Goal: Task Accomplishment & Management: Manage account settings

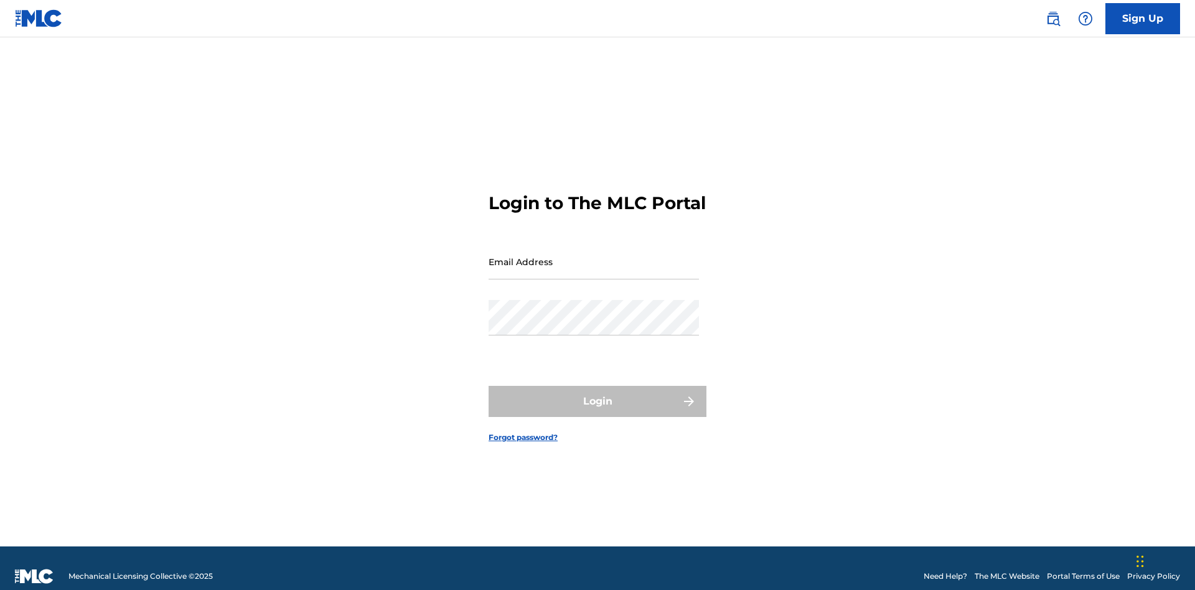
scroll to position [16, 0]
click at [594, 256] on input "Email Address" at bounding box center [593, 261] width 210 height 35
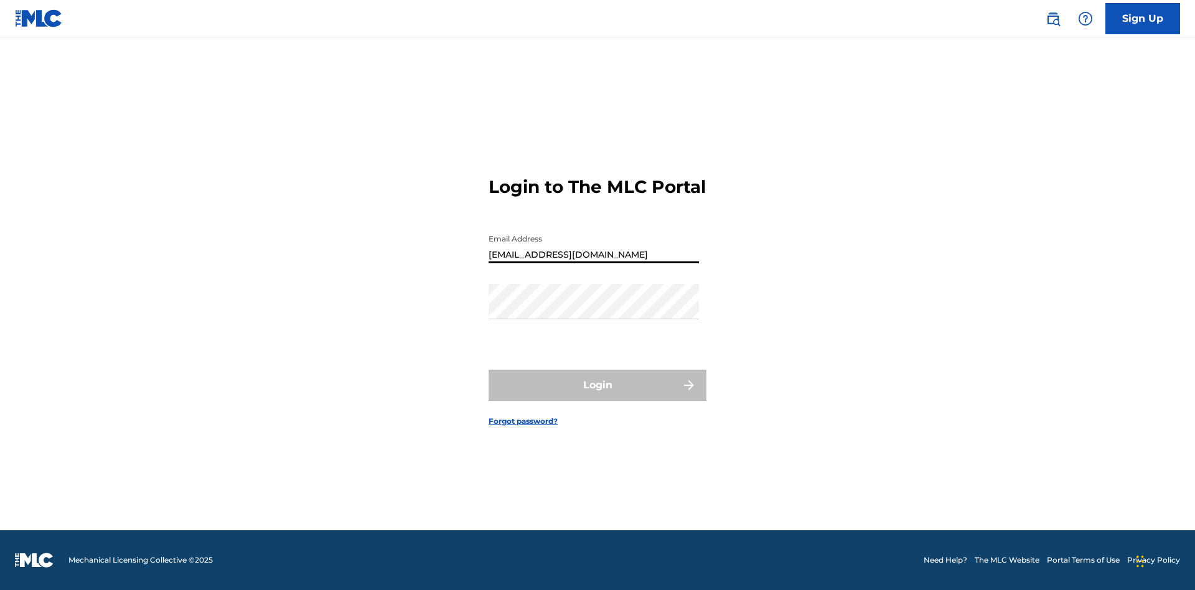
type input "Duke.McTesterson@gmail.com"
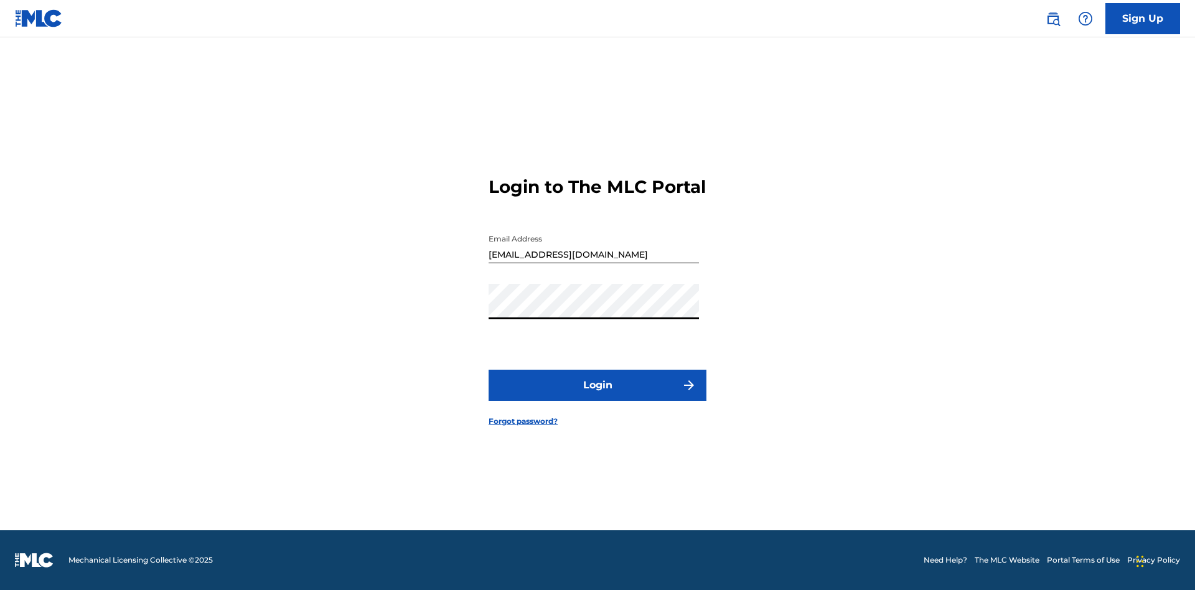
click at [597, 396] on button "Login" at bounding box center [597, 385] width 218 height 31
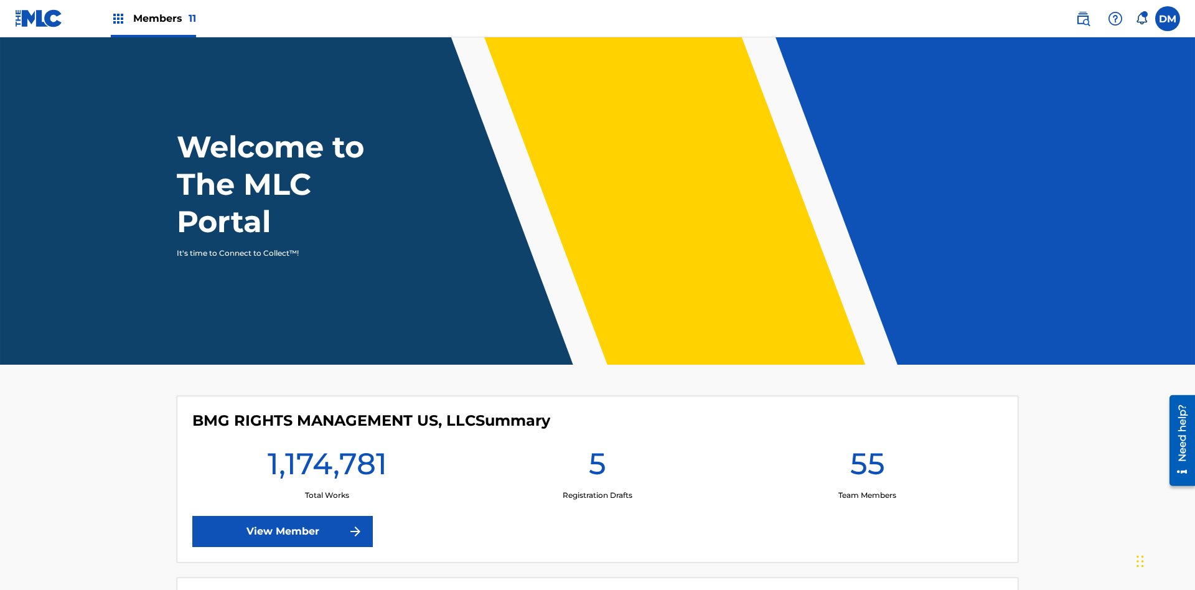
scroll to position [54, 0]
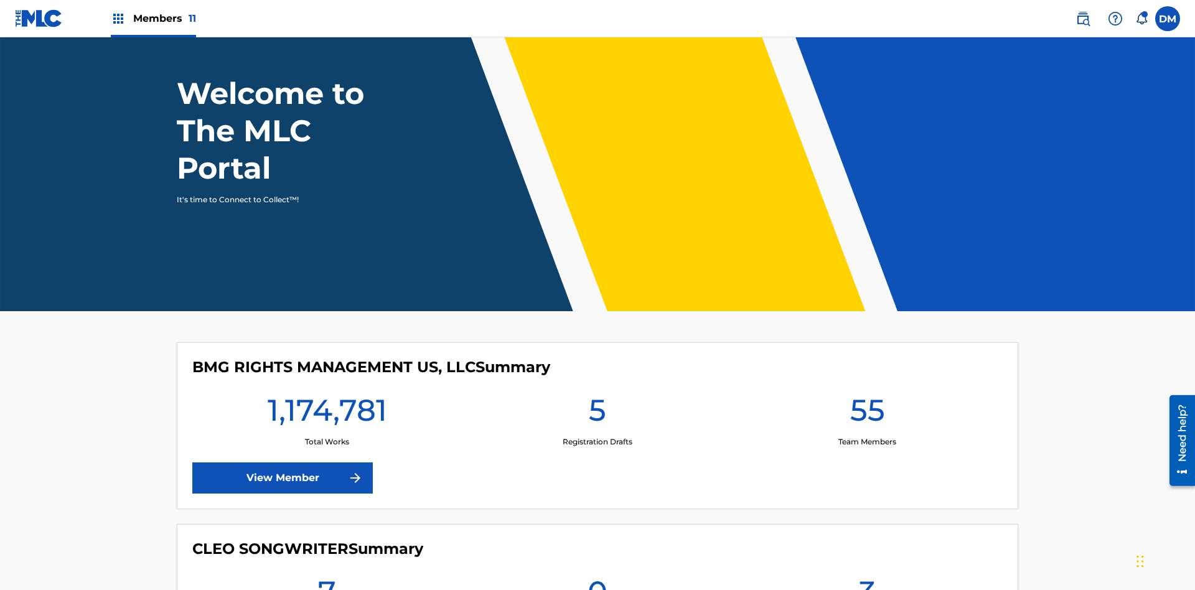
click at [153, 18] on span "Members 11" at bounding box center [164, 18] width 63 height 14
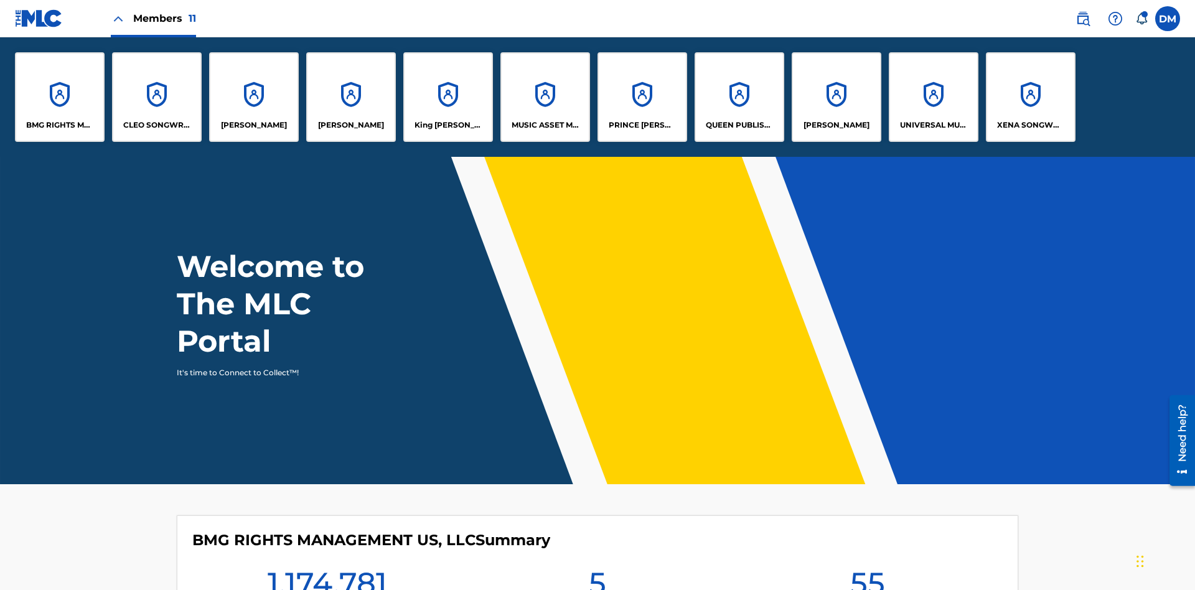
click at [933, 125] on p "UNIVERSAL MUSIC PUB GROUP" at bounding box center [934, 124] width 68 height 11
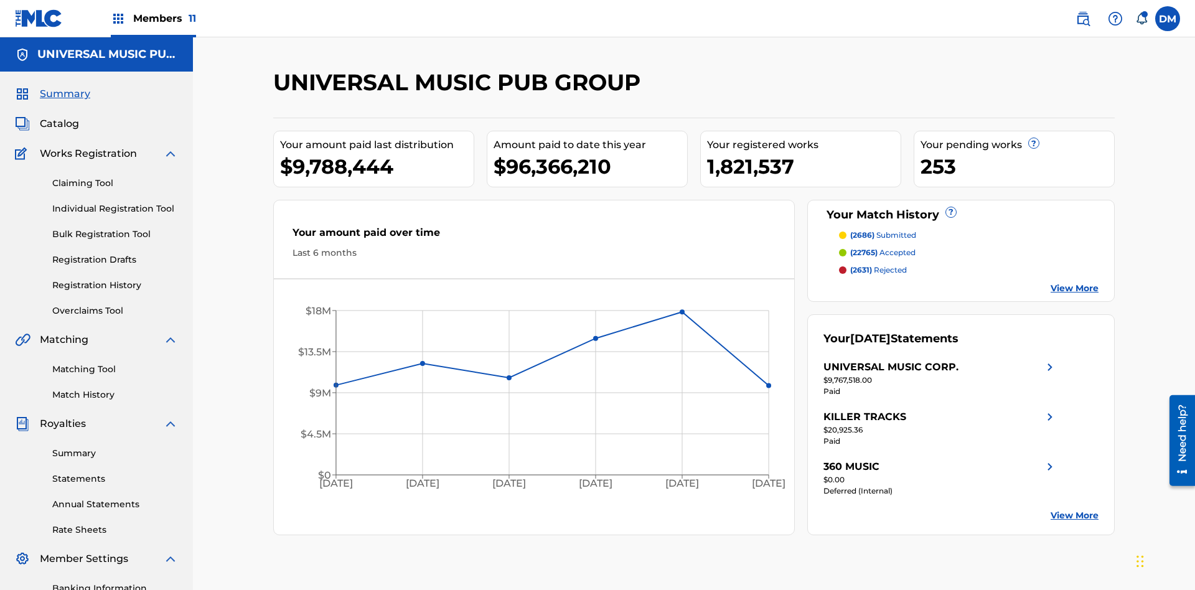
click at [115, 582] on link "Banking Information" at bounding box center [115, 588] width 126 height 13
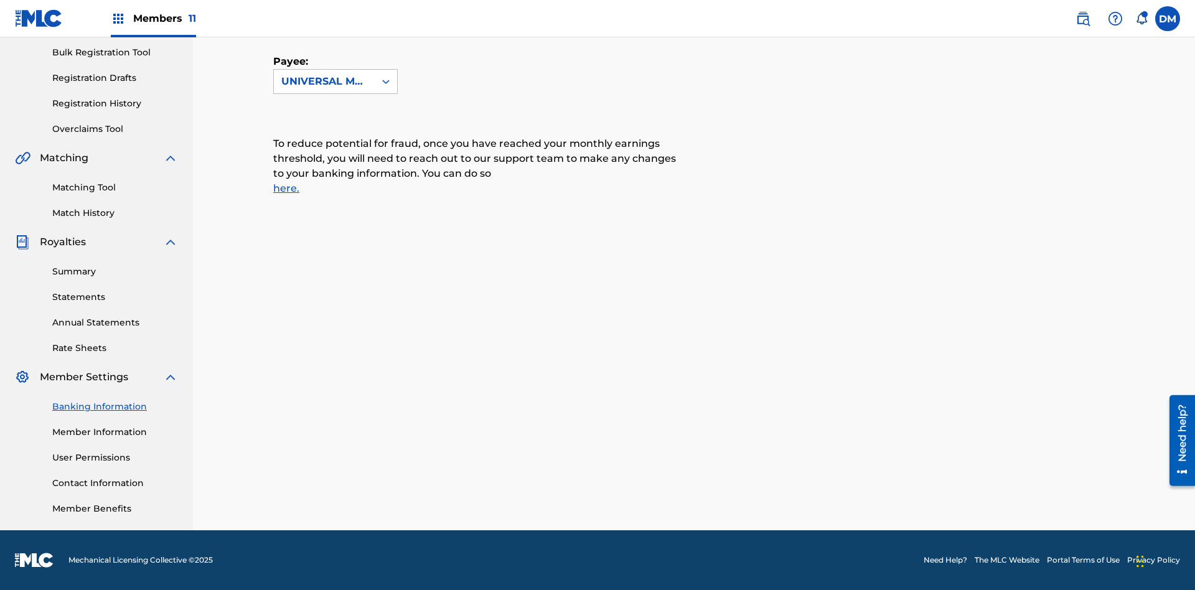
scroll to position [226, 0]
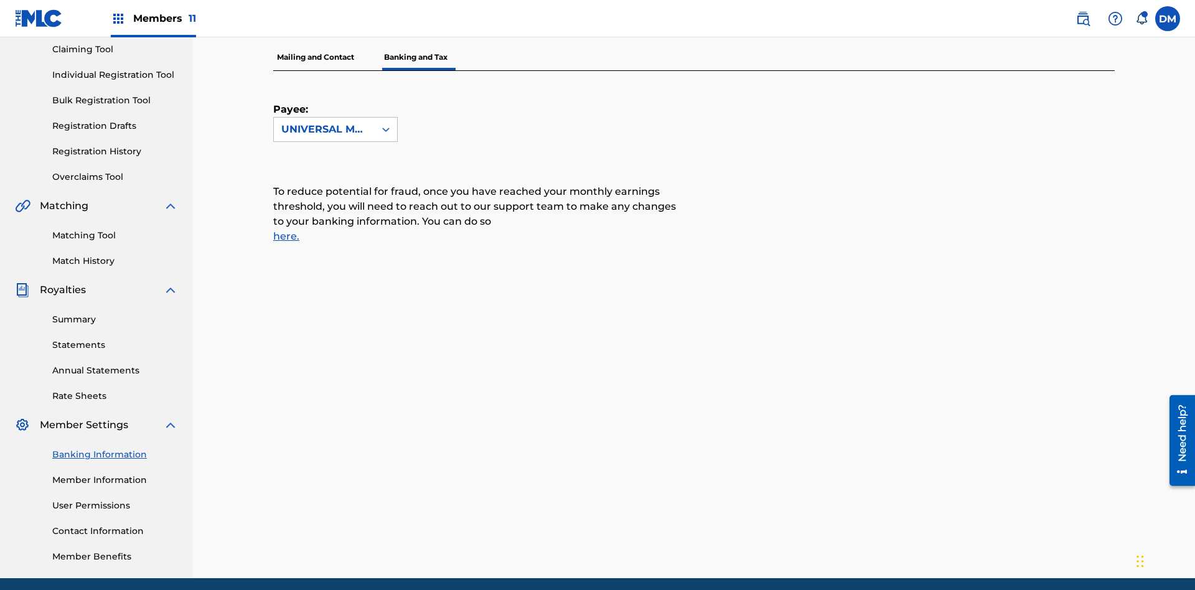
click at [153, 18] on span "Members 11" at bounding box center [164, 18] width 63 height 14
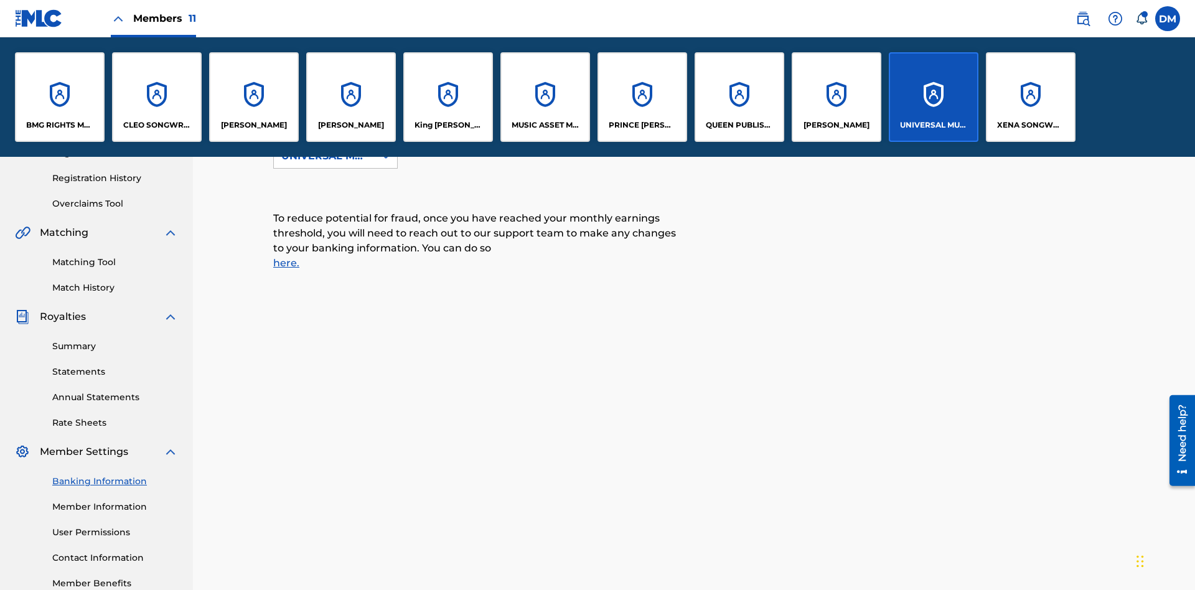
scroll to position [0, 0]
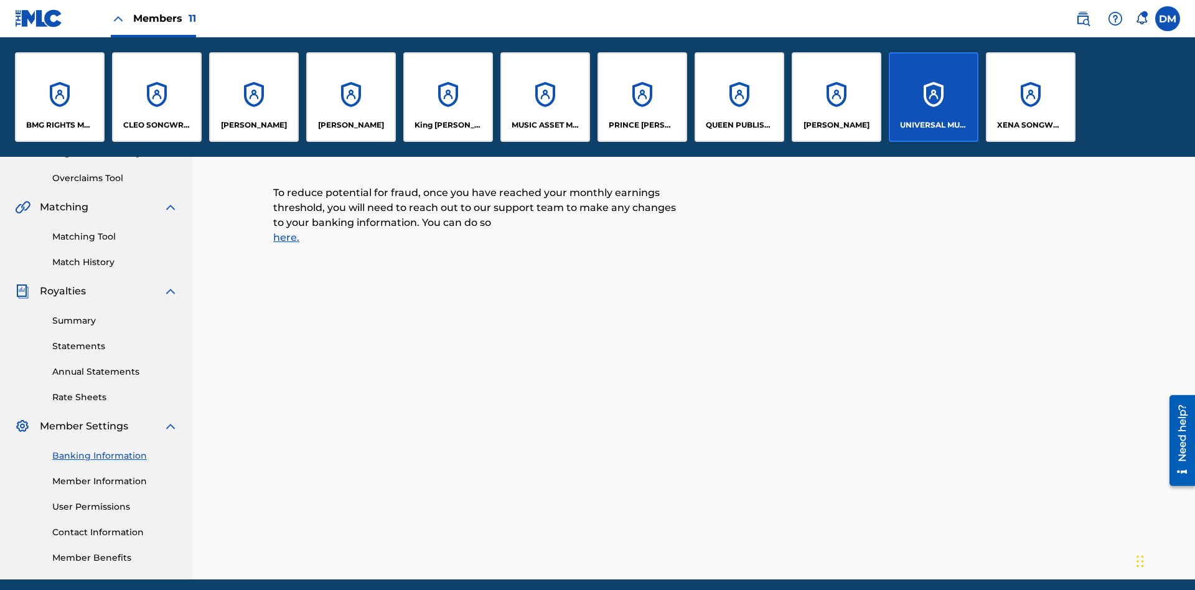
click at [836, 125] on p "RONALD MCTESTERSON" at bounding box center [836, 124] width 66 height 11
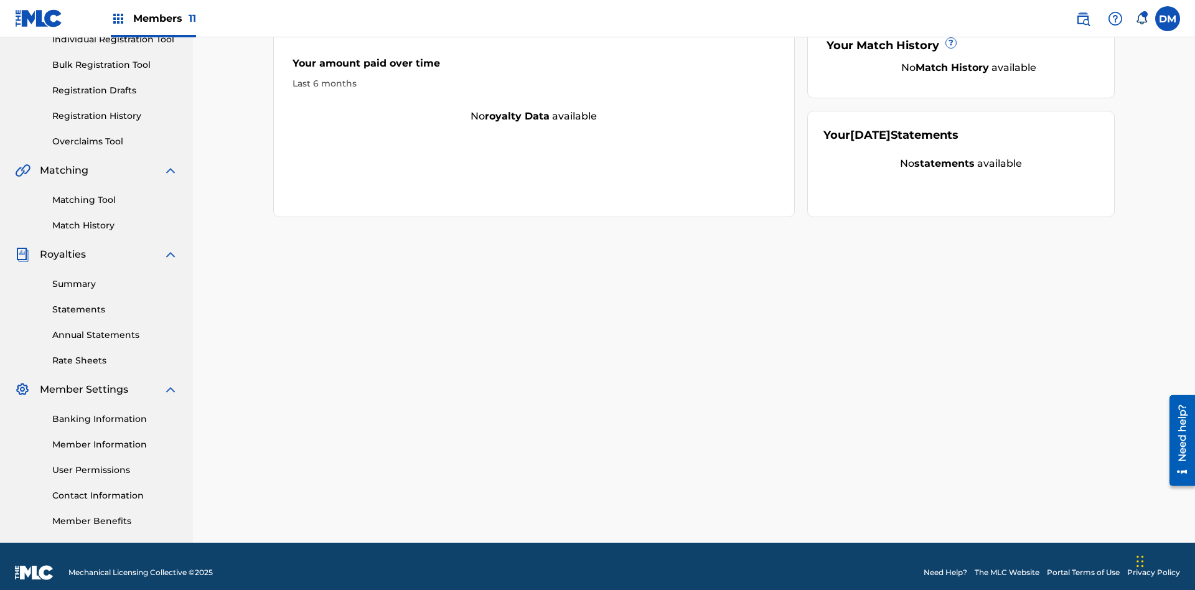
click at [115, 412] on link "Banking Information" at bounding box center [115, 418] width 126 height 13
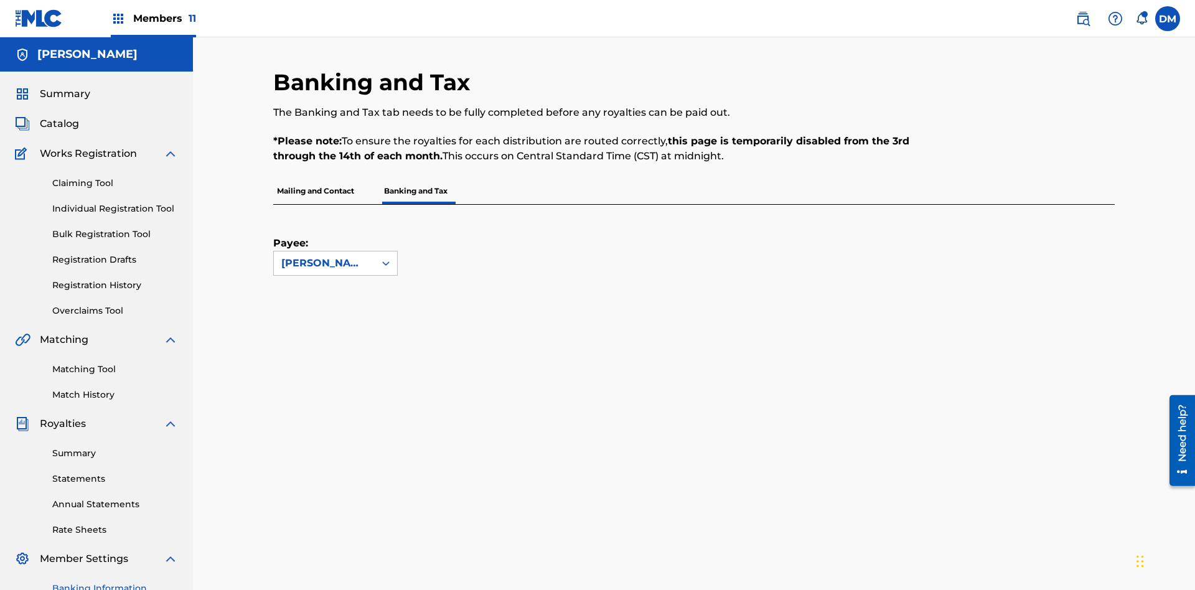
click at [153, 18] on span "Members 11" at bounding box center [164, 18] width 63 height 14
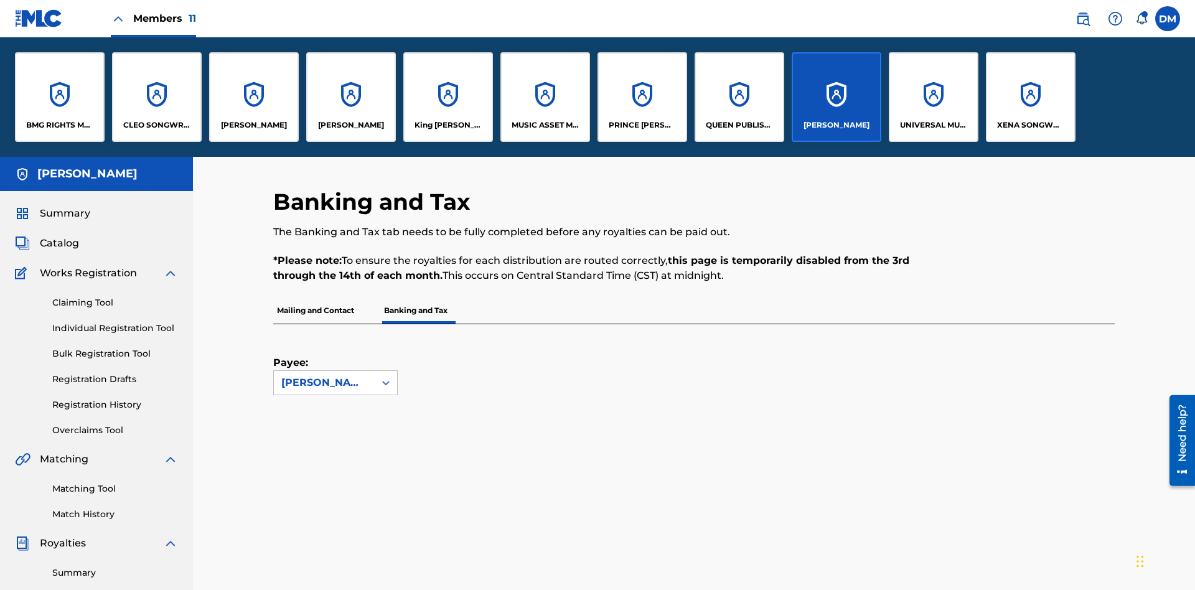
click at [447, 125] on p "King McTesterson" at bounding box center [448, 124] width 68 height 11
